Goal: Task Accomplishment & Management: Use online tool/utility

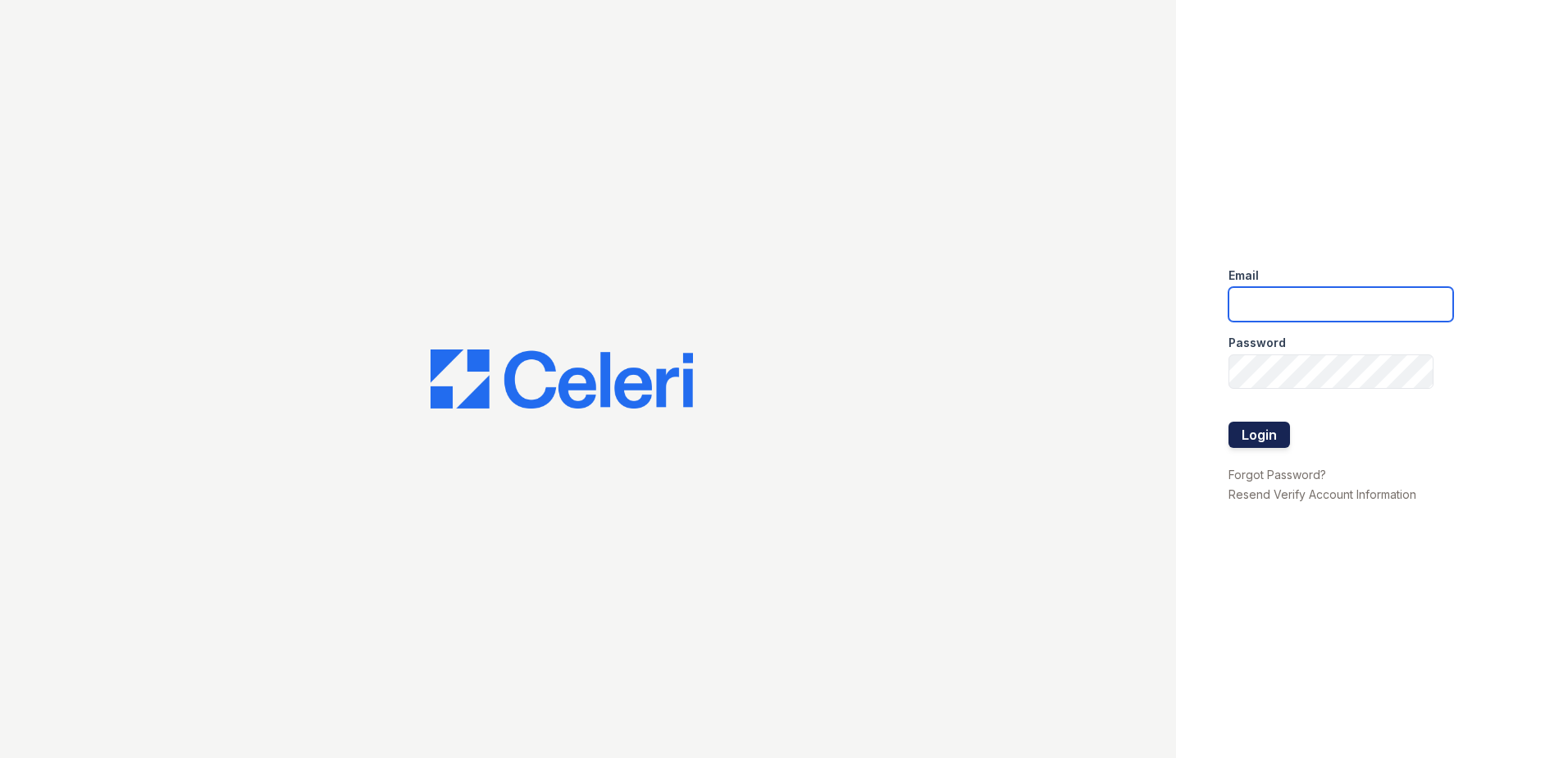
type input "[EMAIL_ADDRESS][DOMAIN_NAME]"
click at [1263, 422] on button "Login" at bounding box center [1259, 434] width 62 height 26
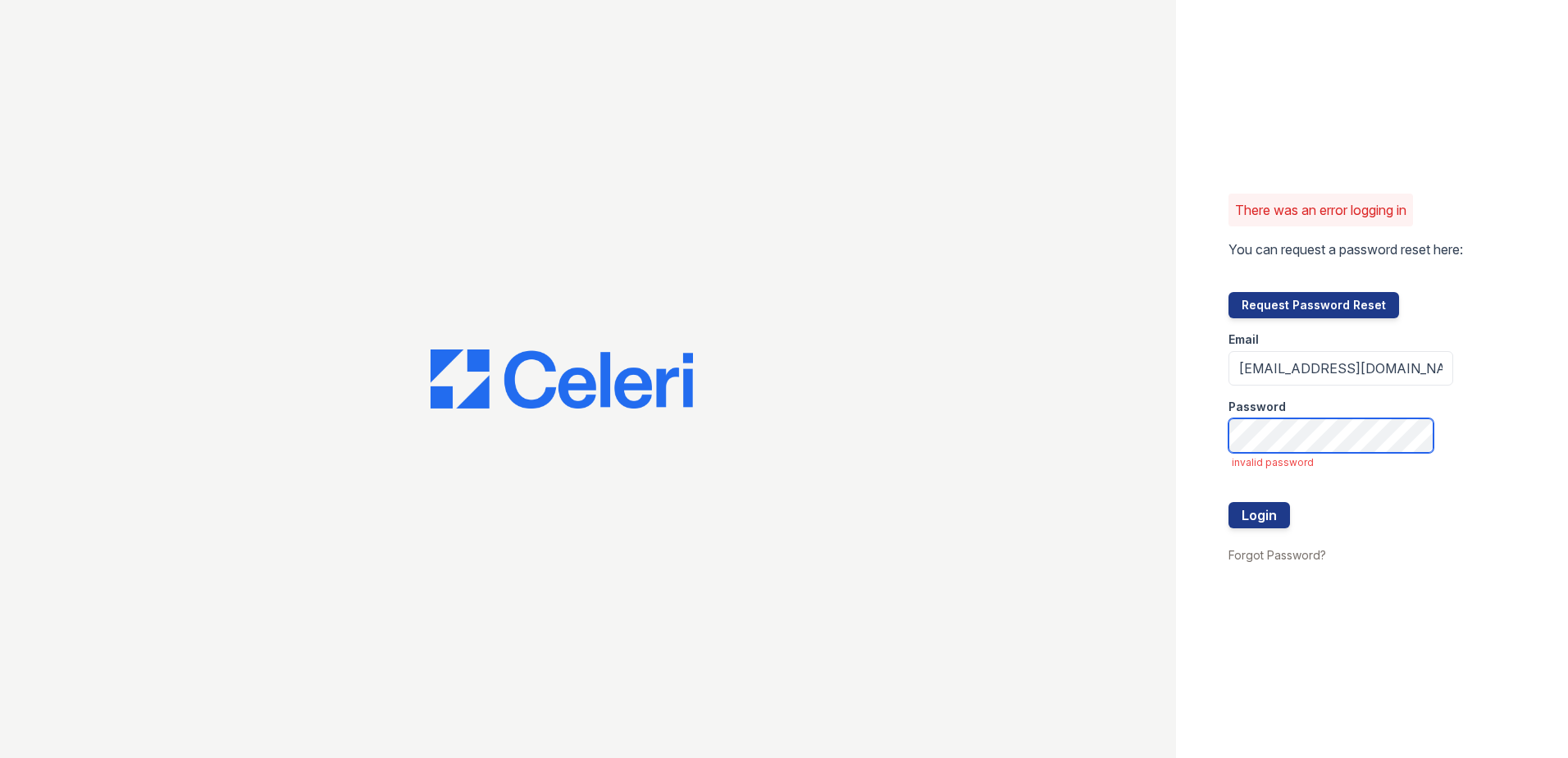
click at [1095, 434] on div "There was an error logging in You can request a password reset here: Request Pa…" at bounding box center [784, 379] width 1568 height 758
click at [1228, 502] on button "Login" at bounding box center [1259, 514] width 62 height 26
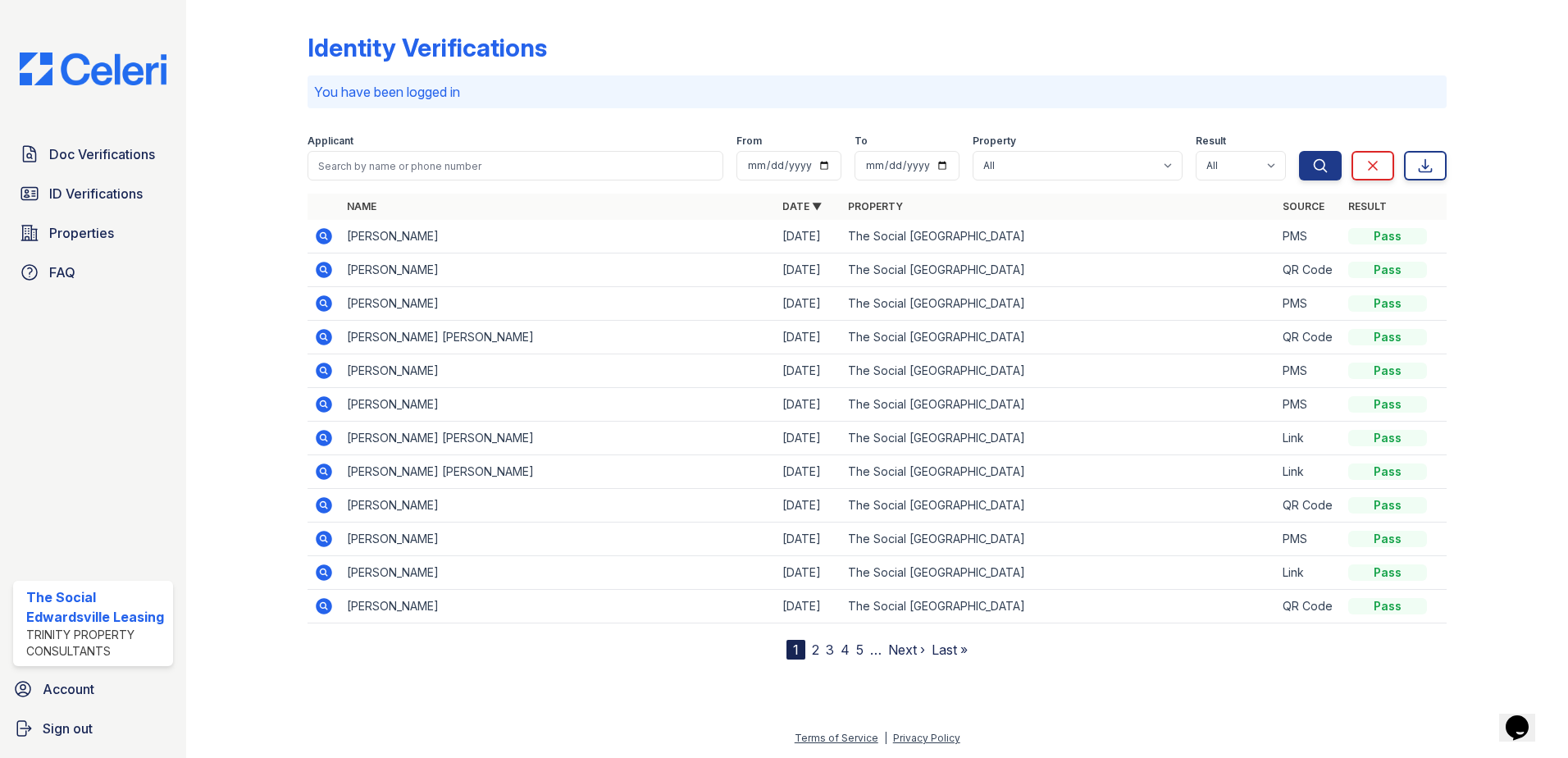
click at [561, 181] on form "Applicant From To Property All The Social Edwardsville Result All Pass Fail Cau…" at bounding box center [877, 154] width 1139 height 66
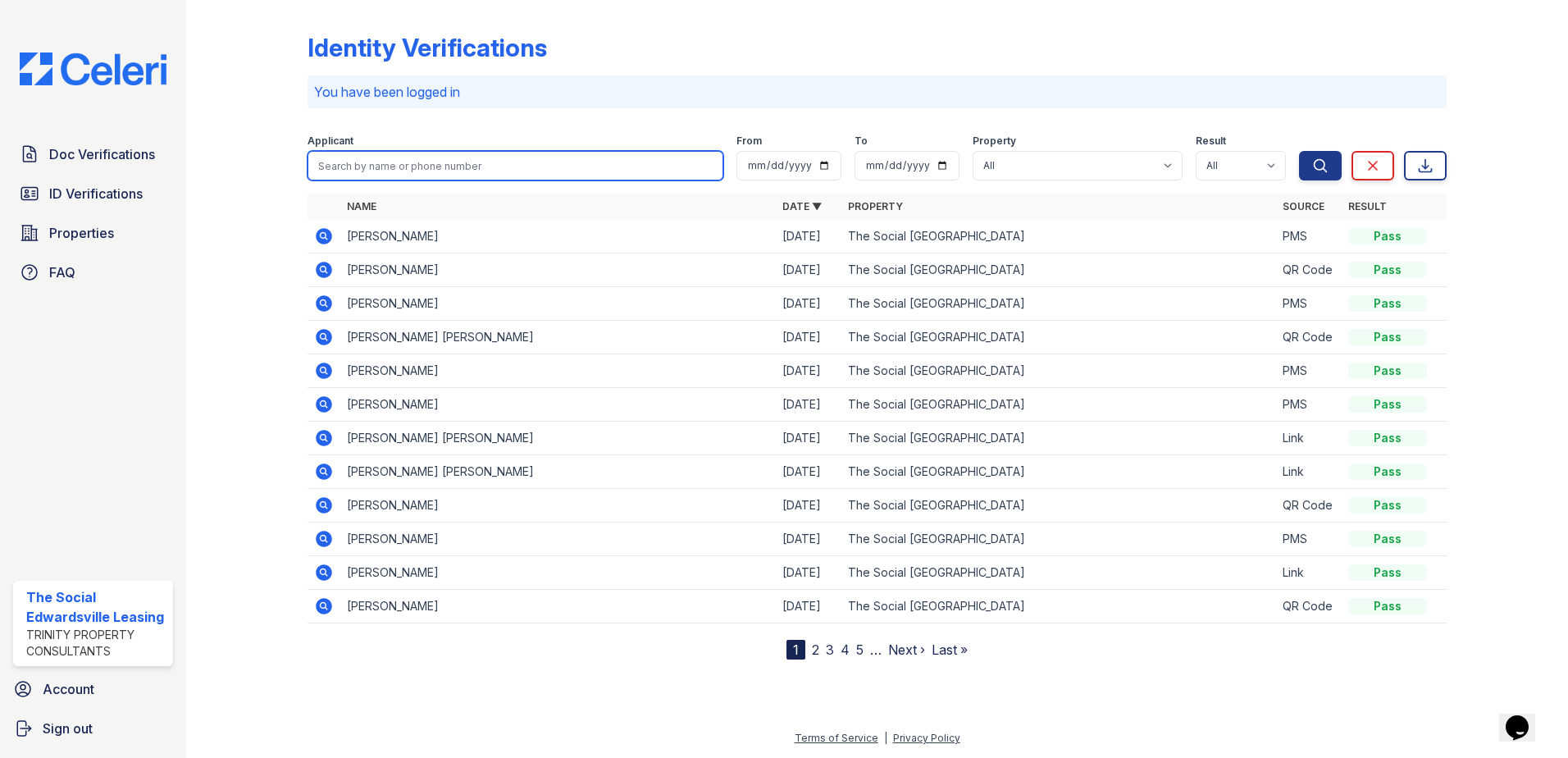
click at [561, 179] on input "search" at bounding box center [516, 165] width 416 height 29
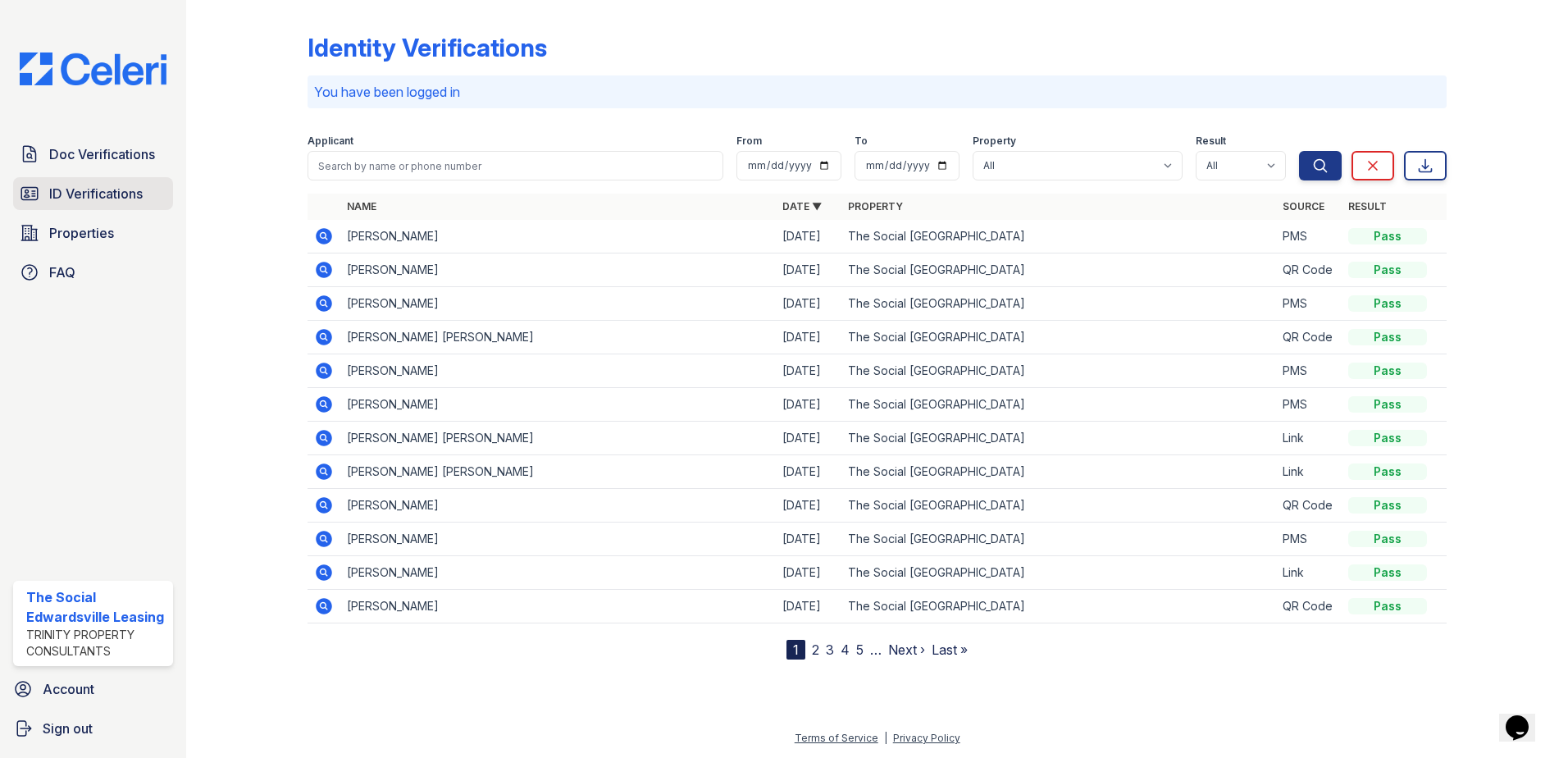
click at [61, 205] on link "ID Verifications" at bounding box center [93, 193] width 160 height 33
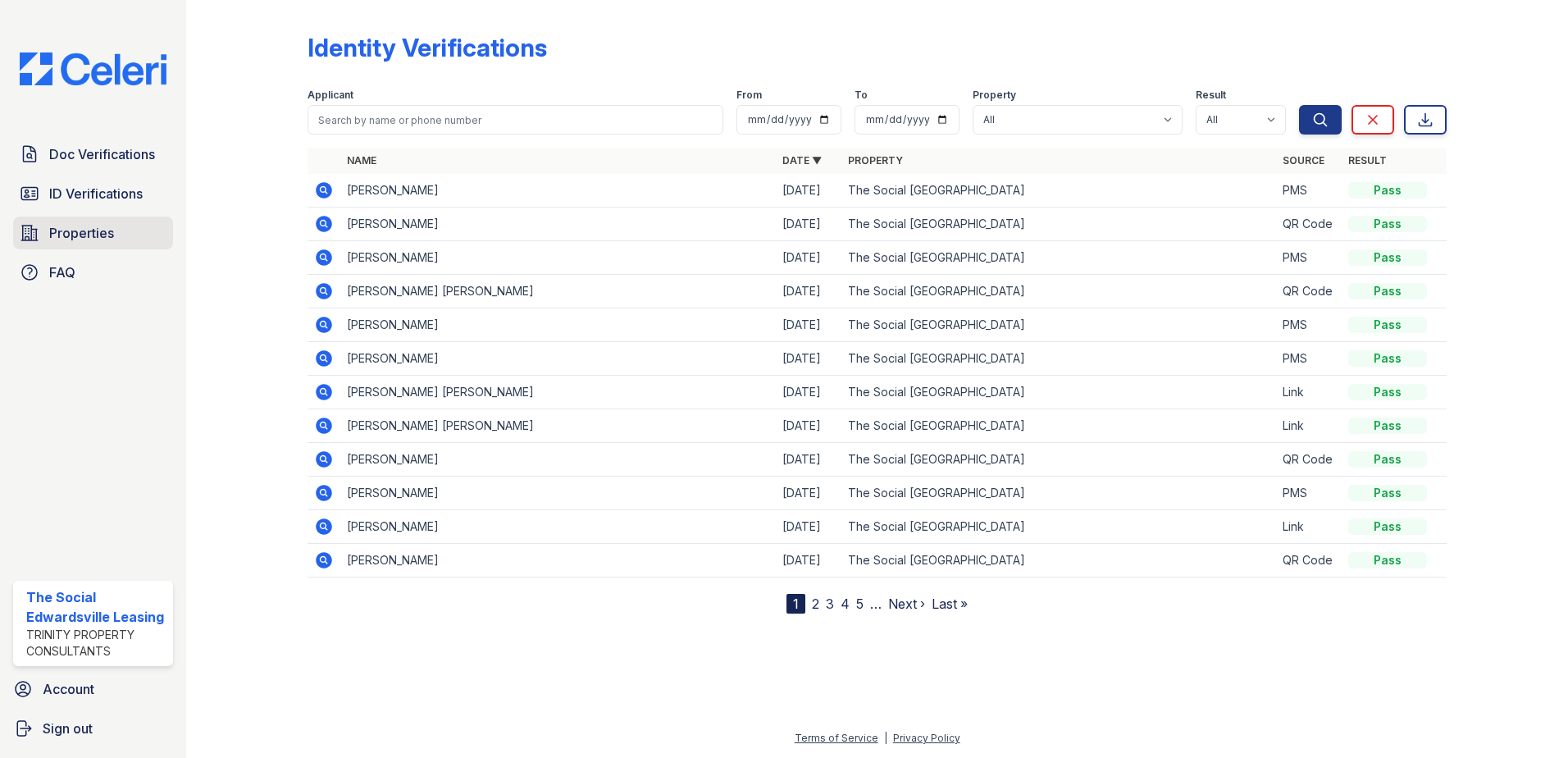
click at [109, 244] on link "Properties" at bounding box center [93, 232] width 160 height 33
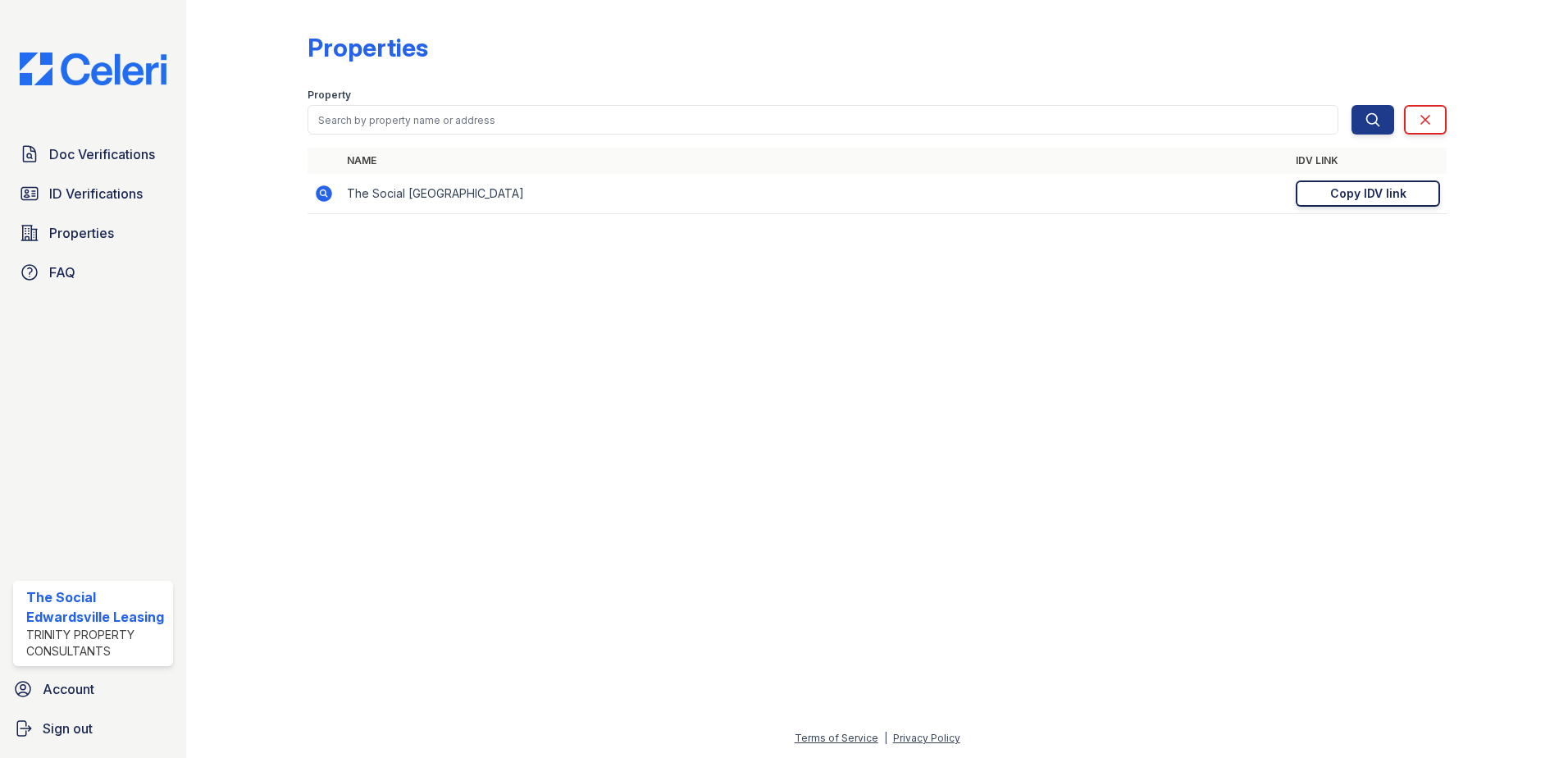
click at [1326, 194] on link "Copy IDV link Copy link" at bounding box center [1368, 193] width 144 height 26
